Goal: Register for event/course

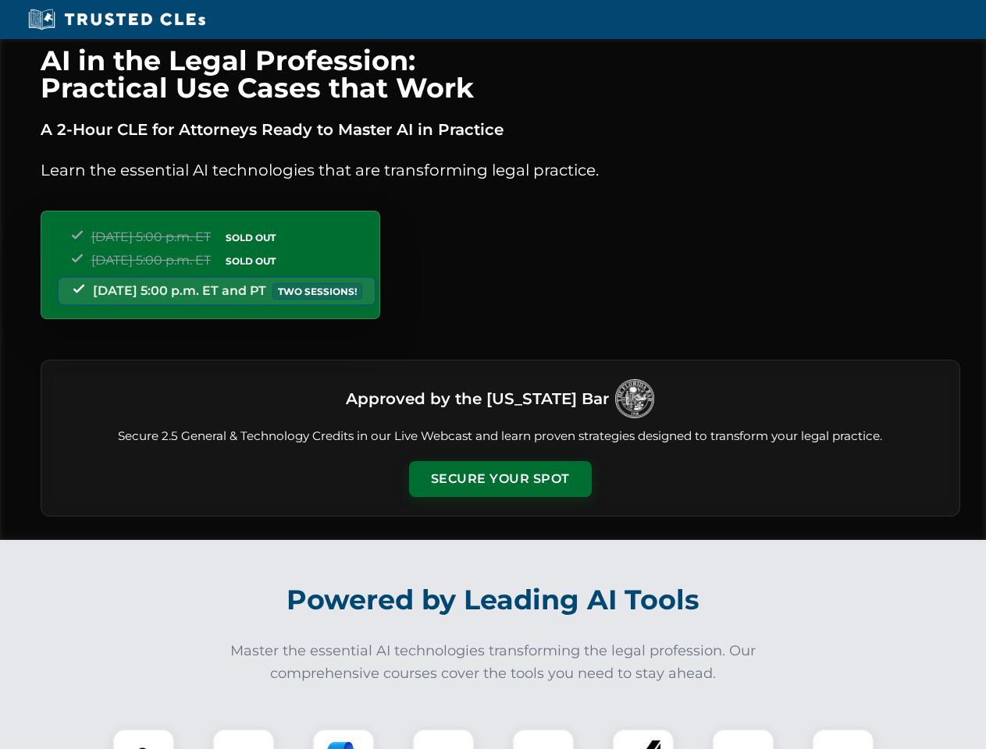
click at [499, 479] on button "Secure Your Spot" at bounding box center [500, 479] width 183 height 36
click at [144, 739] on img at bounding box center [143, 759] width 45 height 45
click at [243, 739] on div at bounding box center [243, 760] width 62 height 62
